Goal: Book appointment/travel/reservation

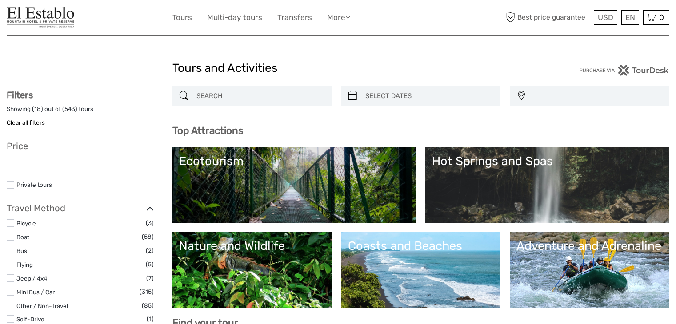
select select
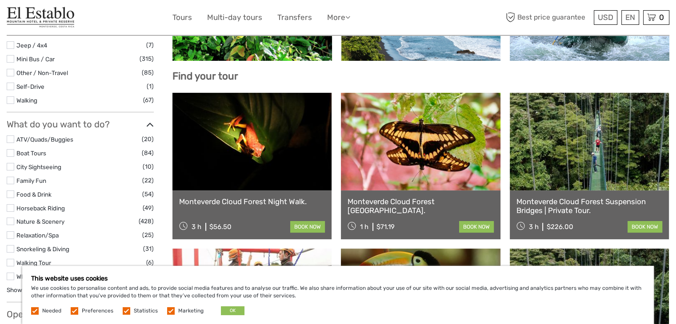
scroll to position [249, 0]
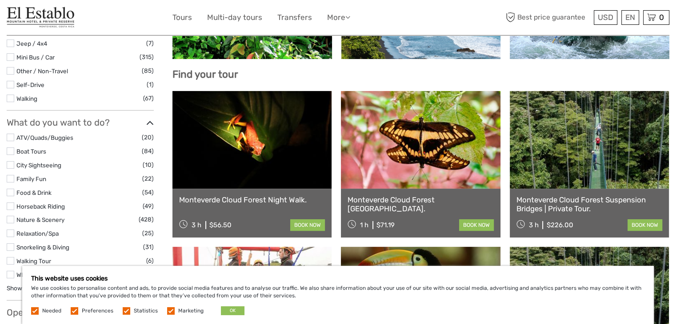
click at [244, 135] on link at bounding box center [251, 140] width 159 height 98
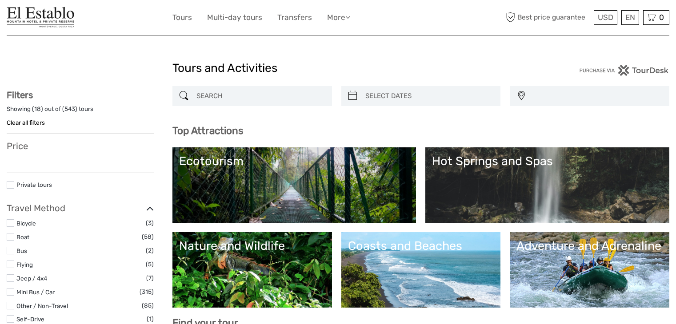
select select
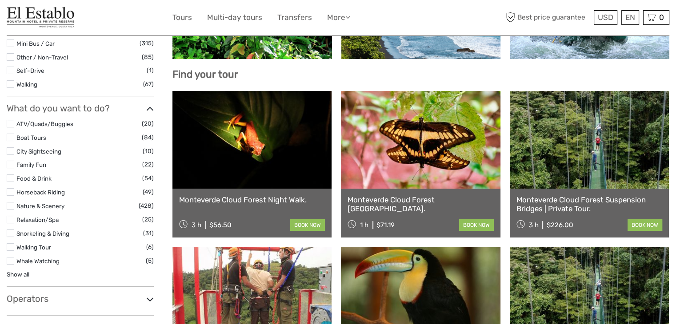
select select
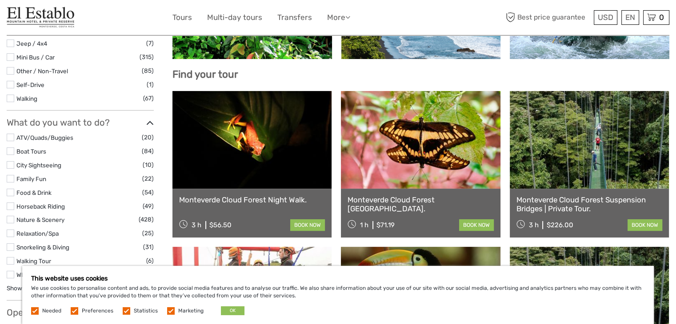
scroll to position [0, 0]
click at [232, 313] on button "OK" at bounding box center [233, 311] width 24 height 9
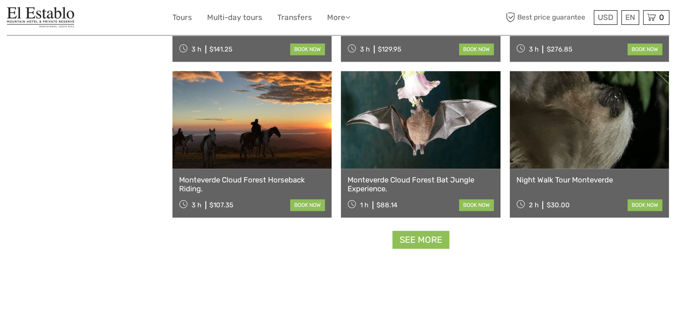
scroll to position [1050, 0]
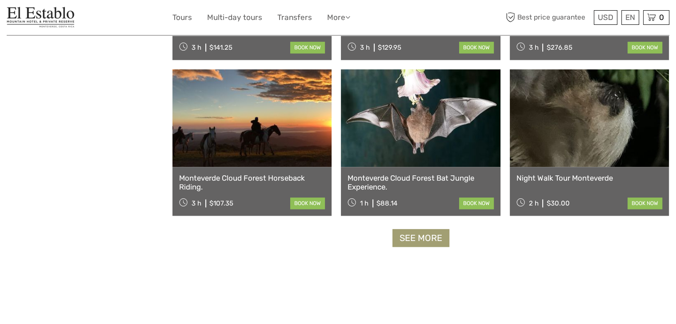
click at [418, 235] on link "See more" at bounding box center [420, 238] width 57 height 18
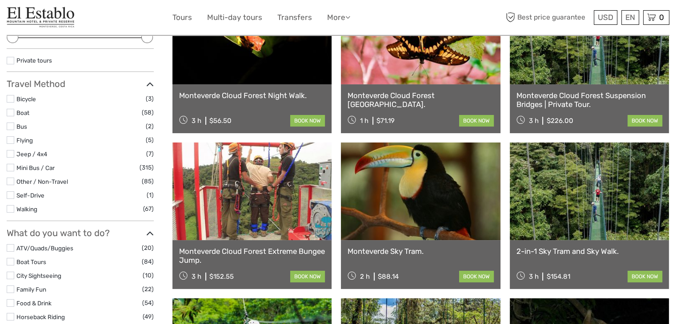
scroll to position [0, 0]
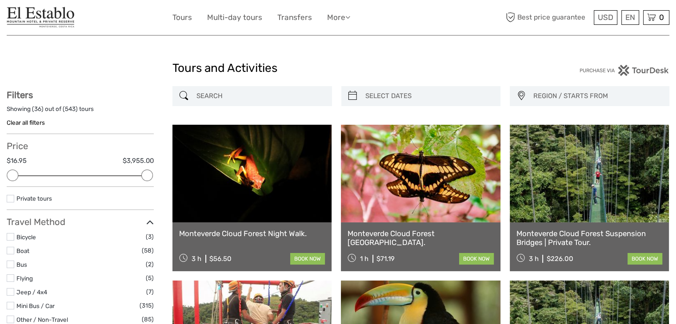
click at [236, 233] on link "Monteverde Cloud Forest Night Walk." at bounding box center [252, 233] width 146 height 9
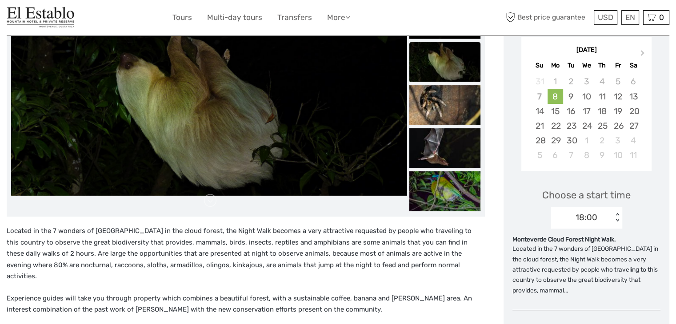
scroll to position [148, 0]
